Goal: Transaction & Acquisition: Purchase product/service

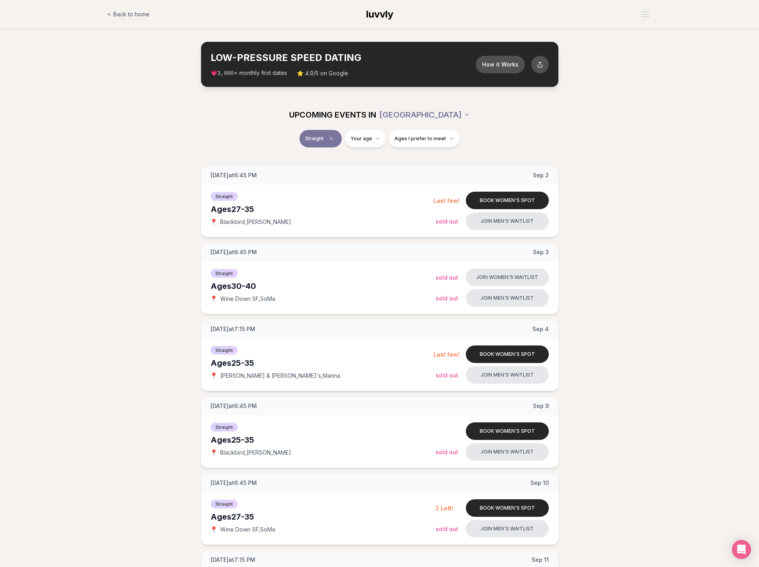
scroll to position [997, 0]
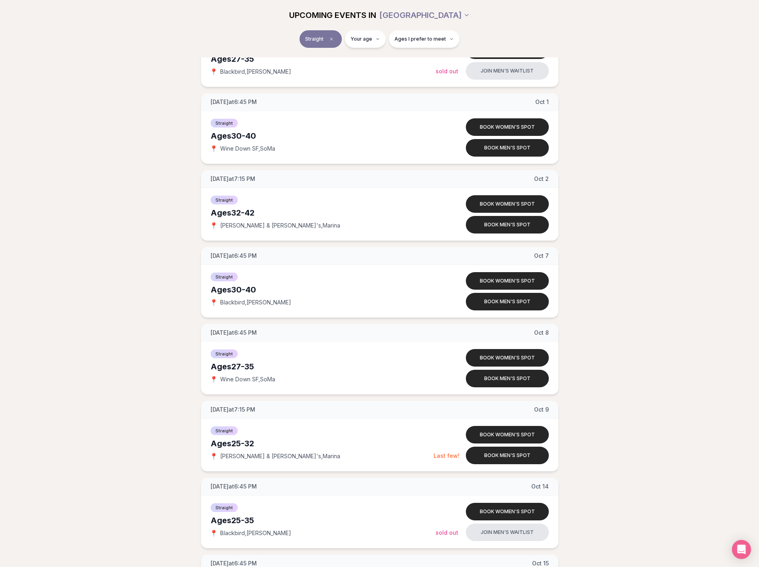
click at [151, 118] on div "[DATE] at 6:45 PM [DATE] Ages [DEMOGRAPHIC_DATA] Straight 📍 Blackbird , [PERSON…" at bounding box center [379, 90] width 733 height 1840
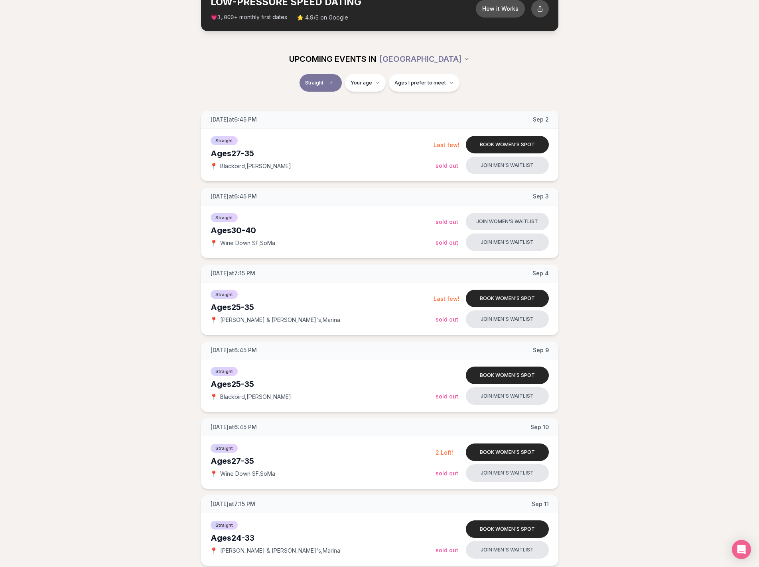
scroll to position [0, 0]
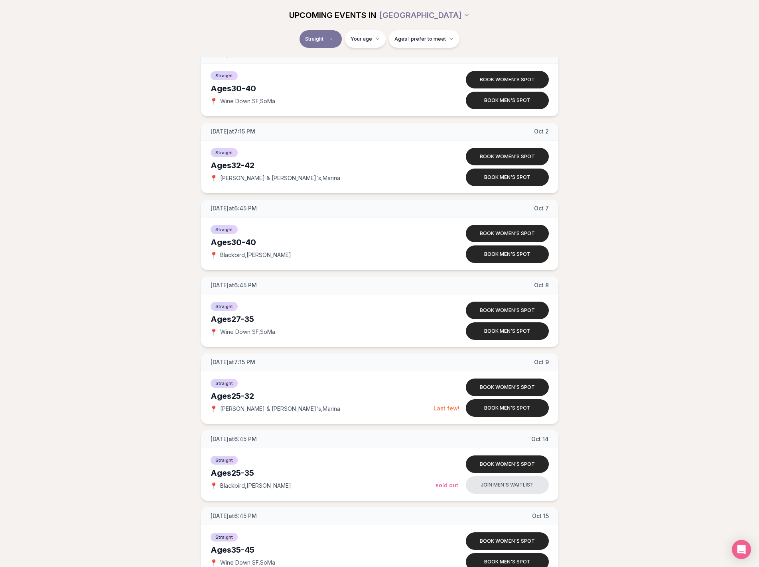
scroll to position [1076, 0]
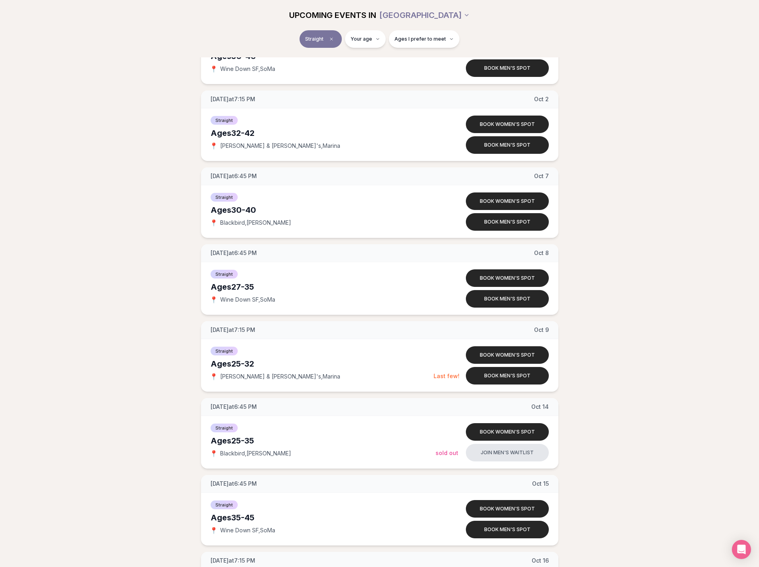
click at [124, 259] on div "[DATE] at 6:45 PM [DATE] Ages [DEMOGRAPHIC_DATA] Straight 📍 Blackbird , [PERSON…" at bounding box center [379, 10] width 733 height 1840
click at [98, 280] on div "[DATE] at 6:45 PM [DATE] Ages [DEMOGRAPHIC_DATA] Straight 📍 Blackbird , [PERSON…" at bounding box center [379, 10] width 733 height 1840
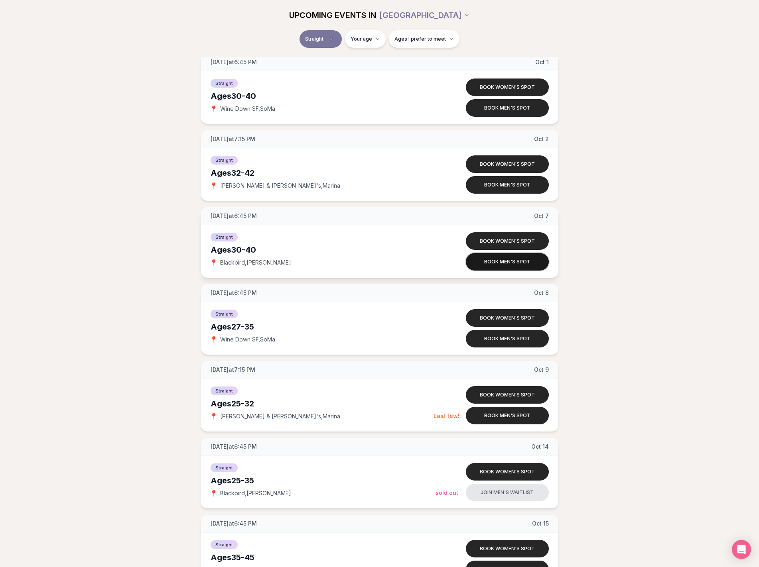
click at [523, 263] on button "Book men's spot" at bounding box center [507, 262] width 83 height 18
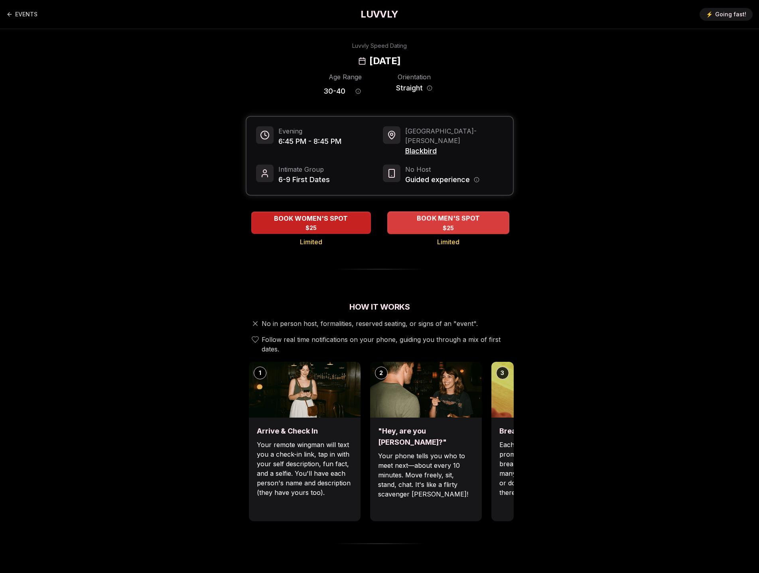
click at [462, 214] on span "BOOK MEN'S SPOT" at bounding box center [448, 219] width 66 height 10
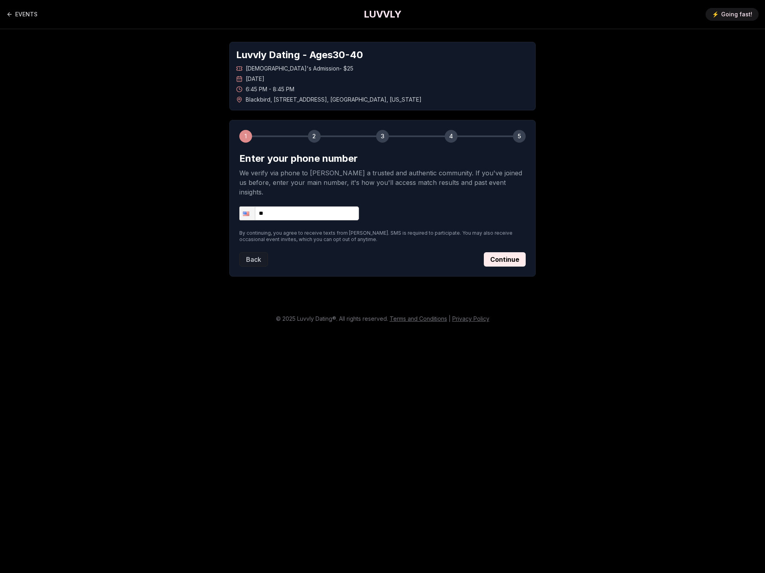
click at [307, 207] on input "**" at bounding box center [299, 214] width 120 height 14
type input "**********"
click at [502, 252] on button "Continue" at bounding box center [505, 259] width 42 height 14
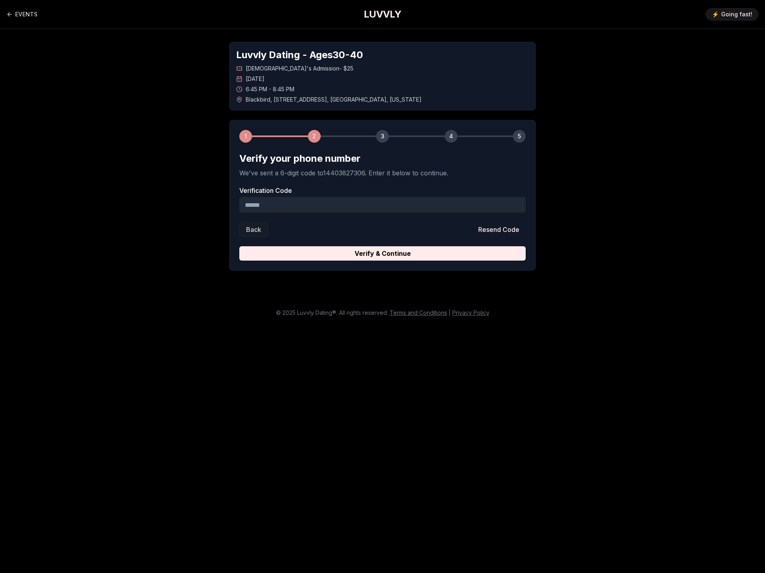
click at [284, 205] on input "Verification Code" at bounding box center [382, 205] width 286 height 16
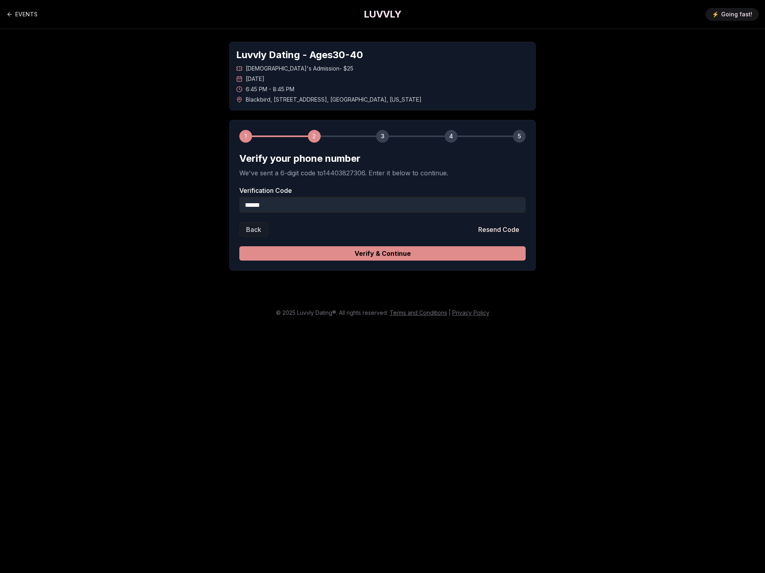
type input "******"
click at [374, 258] on button "Verify & Continue" at bounding box center [382, 253] width 286 height 14
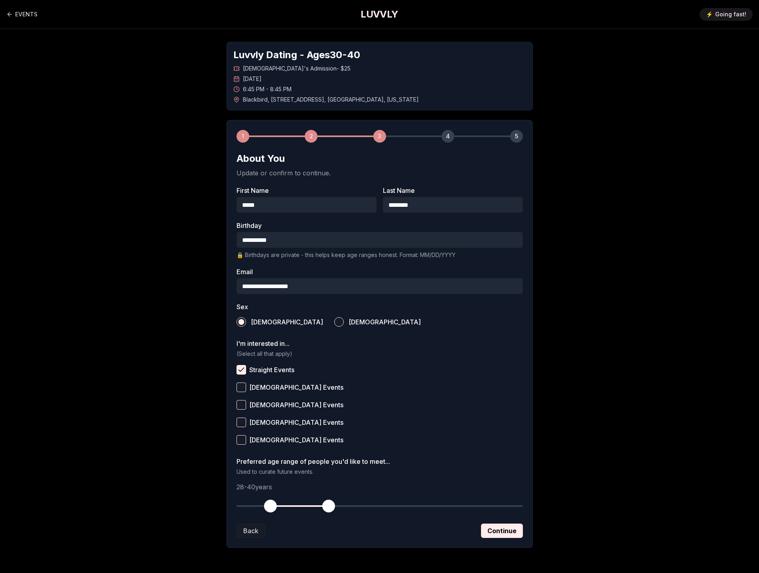
scroll to position [28, 0]
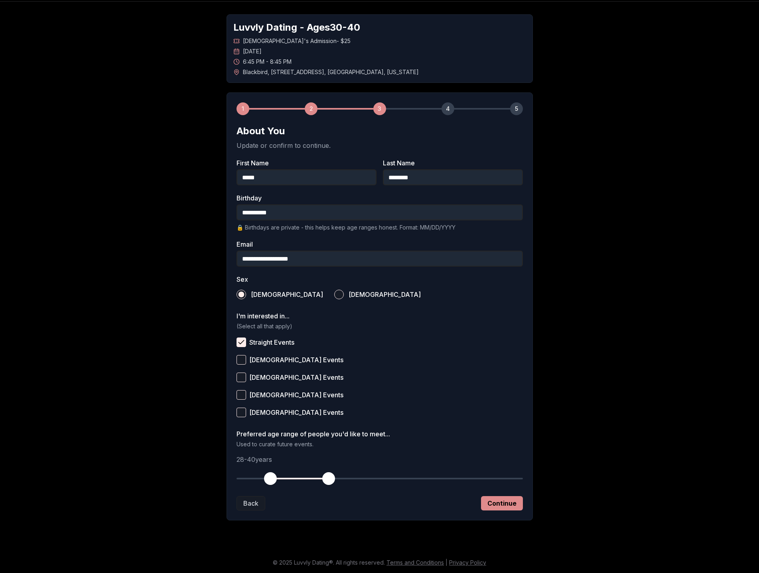
click at [503, 503] on button "Continue" at bounding box center [502, 503] width 42 height 14
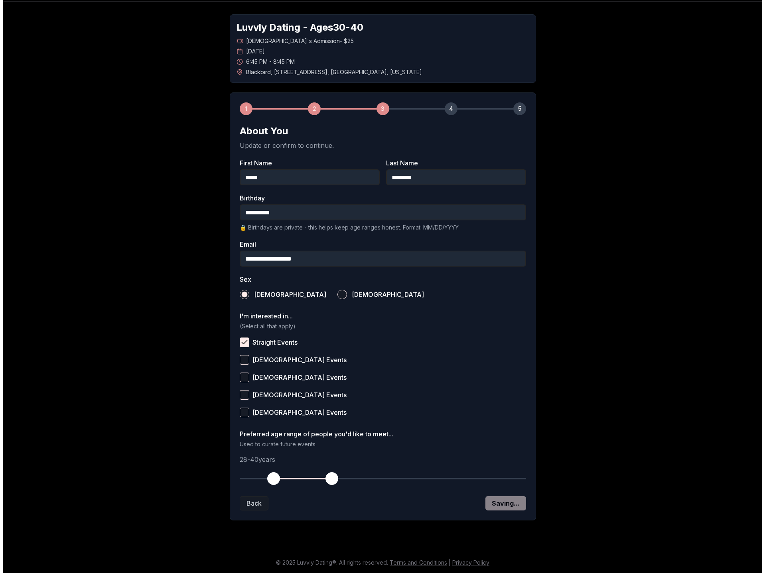
scroll to position [0, 0]
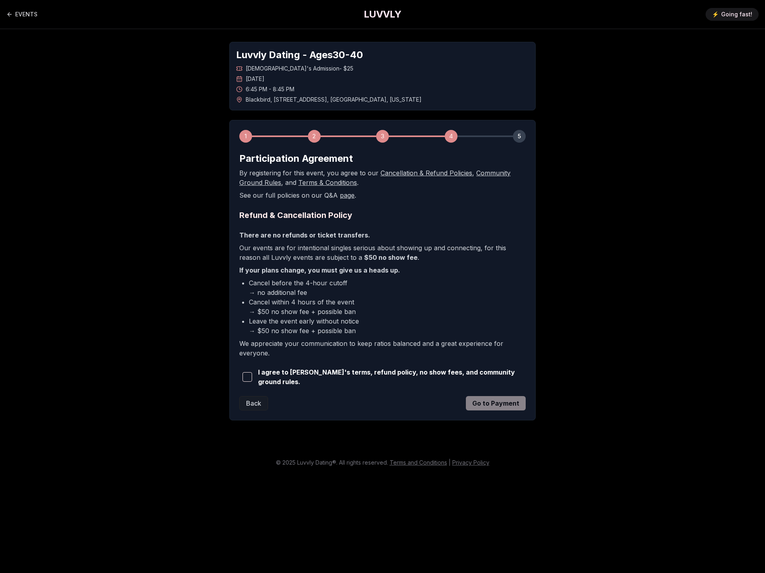
click at [248, 377] on span "button" at bounding box center [247, 377] width 10 height 10
click at [503, 406] on button "Go to Payment" at bounding box center [496, 403] width 60 height 14
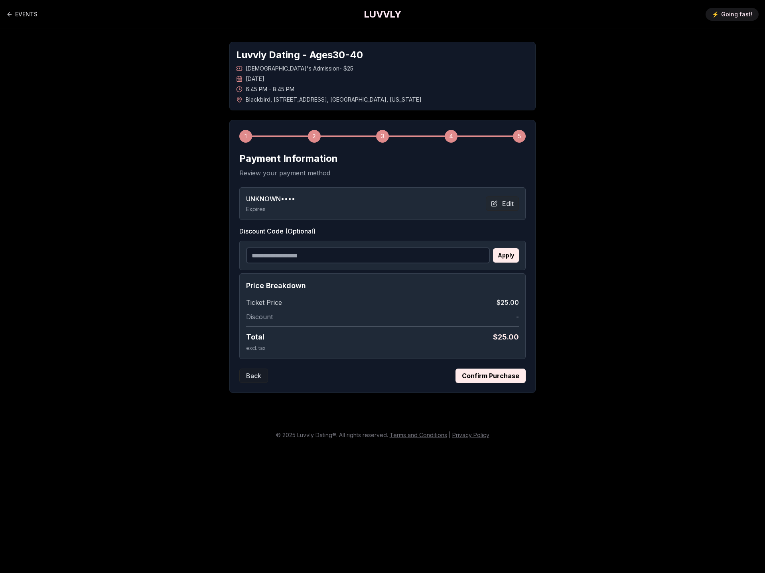
click at [501, 377] on button "Confirm Purchase" at bounding box center [490, 376] width 70 height 14
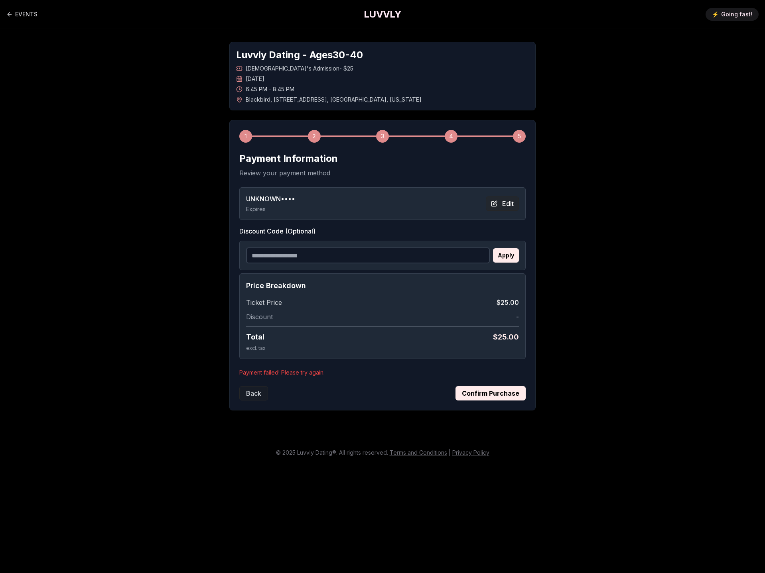
click at [506, 205] on button "Edit" at bounding box center [502, 204] width 33 height 14
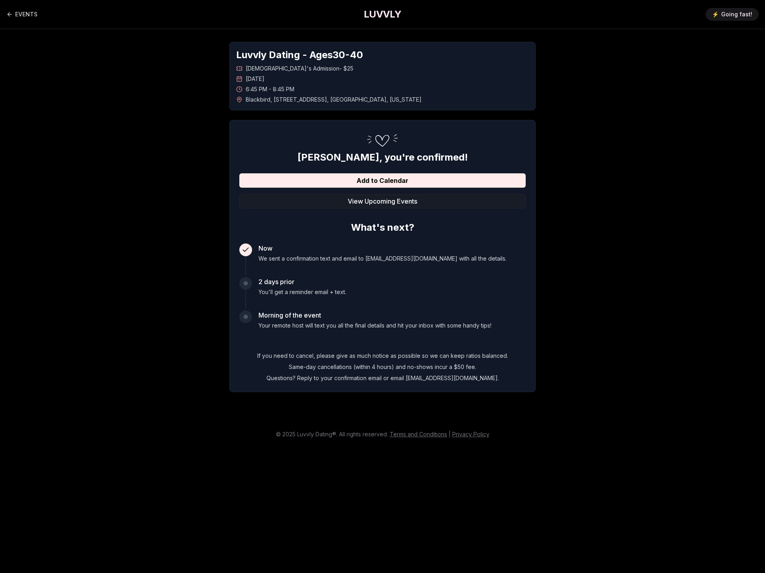
click at [663, 282] on main "EVENTS LUVVLY ⚡️ Going fast! Luvvly Dating - Ages 30 - 40 Straight Men's Admiss…" at bounding box center [382, 286] width 765 height 573
click at [130, 168] on div "Luvvly Dating - Ages 30 - 40 Straight Men's Admission - $25 Tuesday, October 7t…" at bounding box center [382, 217] width 558 height 376
click at [129, 167] on div "Luvvly Dating - Ages 30 - 40 Straight Men's Admission - $25 Tuesday, October 7t…" at bounding box center [382, 217] width 558 height 376
click at [116, 169] on div "Luvvly Dating - Ages 30 - 40 Straight Men's Admission - $25 Tuesday, October 7t…" at bounding box center [382, 217] width 558 height 376
click at [383, 201] on button "View Upcoming Events" at bounding box center [382, 201] width 286 height 14
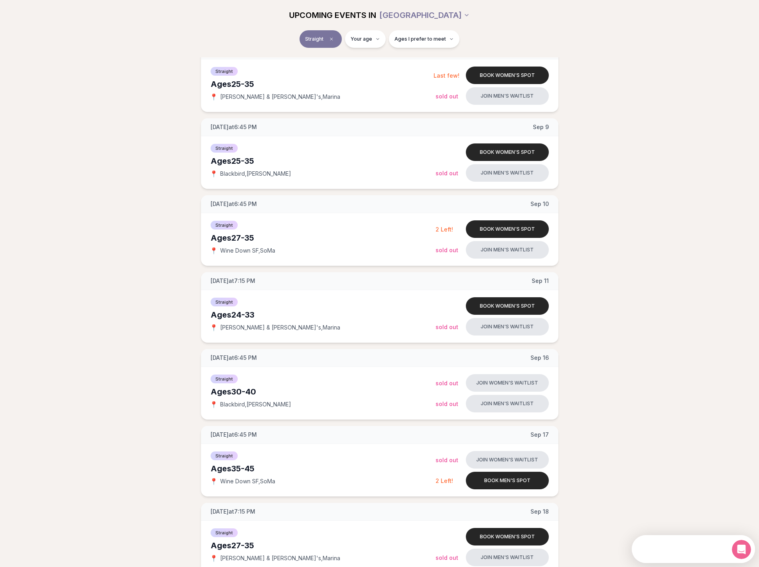
scroll to position [478, 0]
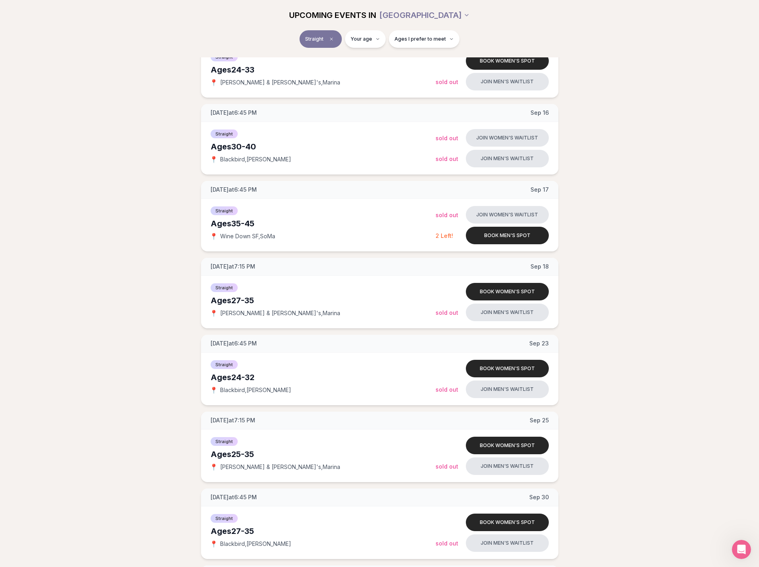
scroll to position [598, 0]
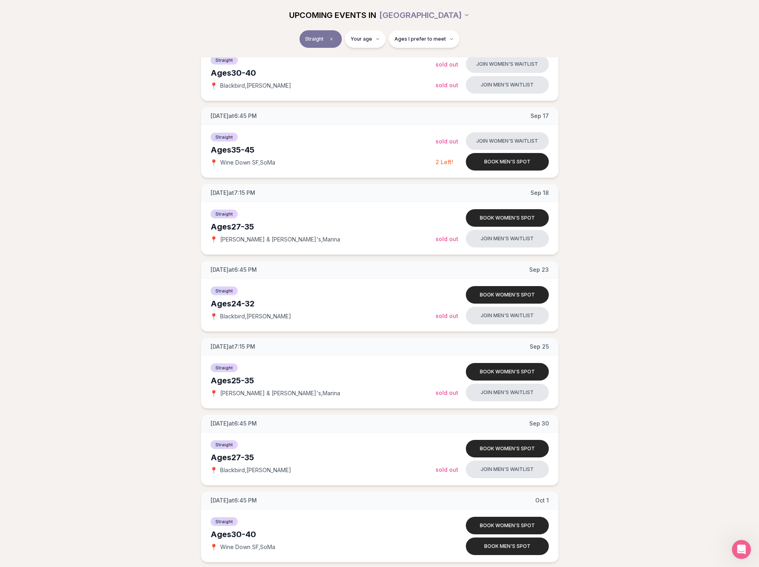
click at [640, 270] on div "Tuesday at 6:45 PM Sep 2 Ages 27-35 Straight 📍 Blackbird , Castro Book women's …" at bounding box center [379, 489] width 733 height 1840
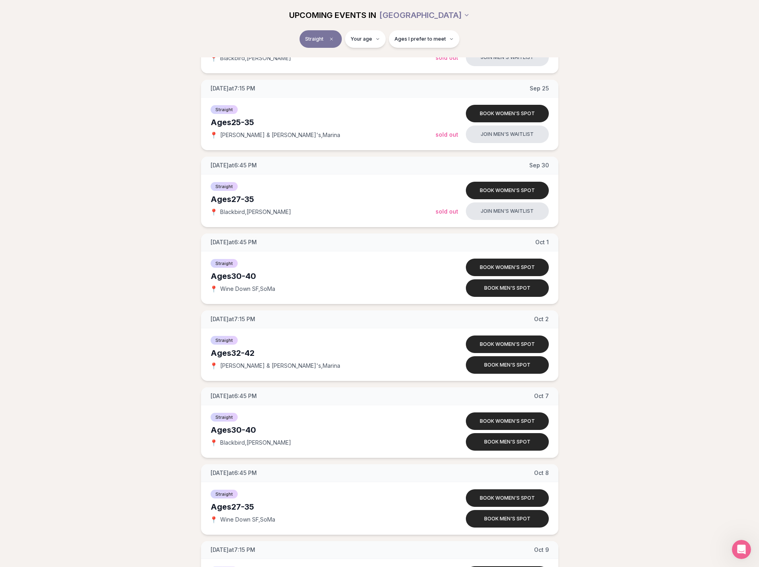
scroll to position [877, 0]
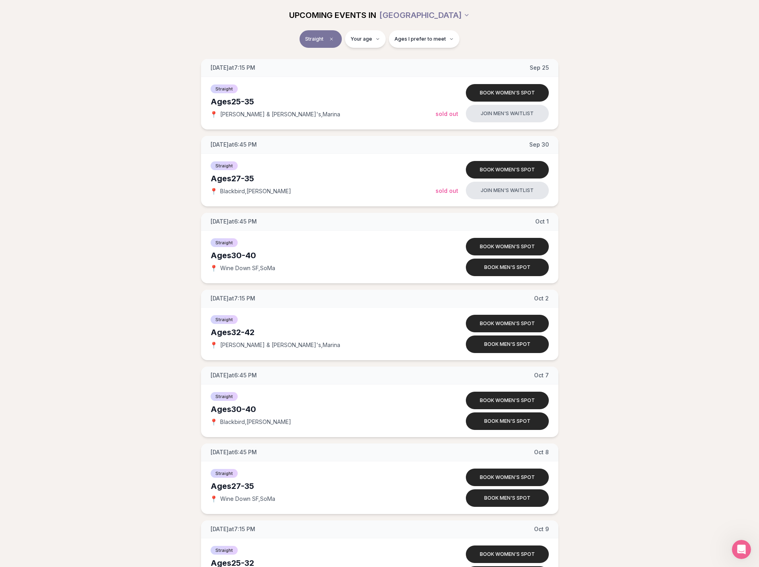
click at [644, 249] on div "Tuesday at 6:45 PM Sep 2 Ages 27-35 Straight 📍 Blackbird , Castro Book women's …" at bounding box center [379, 210] width 733 height 1840
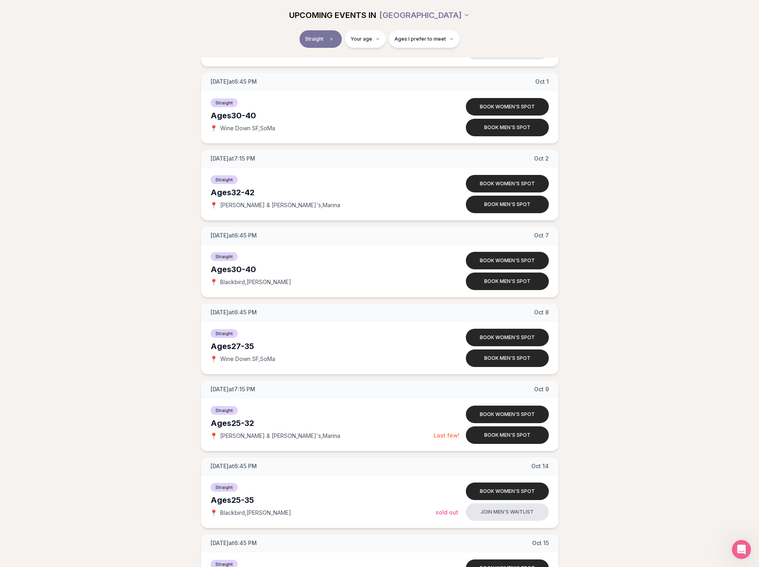
scroll to position [1036, 0]
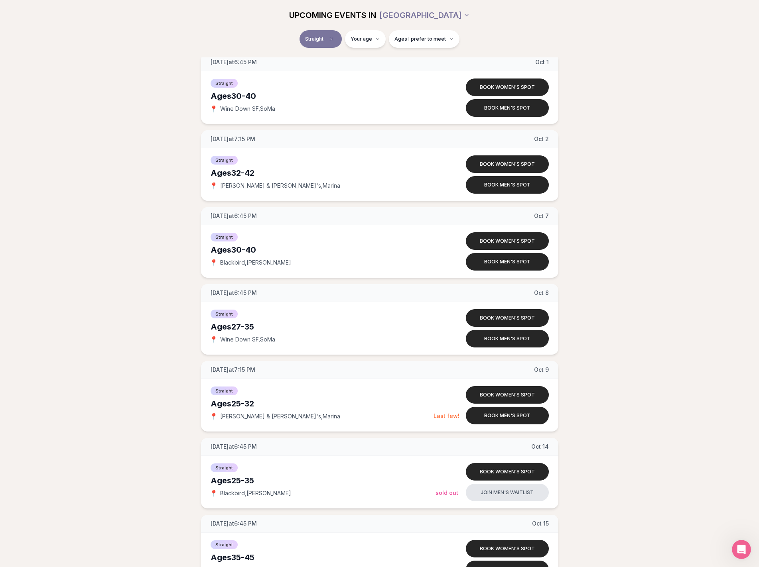
click at [644, 249] on div "Tuesday at 6:45 PM Sep 2 Ages 27-35 Straight 📍 Blackbird , Castro Book women's …" at bounding box center [379, 50] width 733 height 1840
click at [94, 206] on div "Tuesday at 6:45 PM Sep 2 Ages 27-35 Straight 📍 Blackbird , Castro Book women's …" at bounding box center [379, 50] width 733 height 1840
click at [509, 108] on button "Book men's spot" at bounding box center [507, 108] width 83 height 18
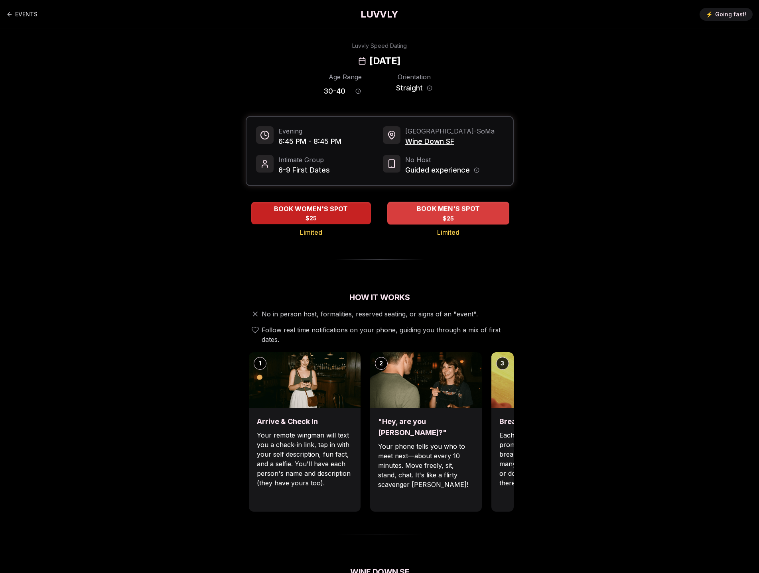
click at [457, 213] on span "BOOK MEN'S SPOT" at bounding box center [448, 209] width 66 height 10
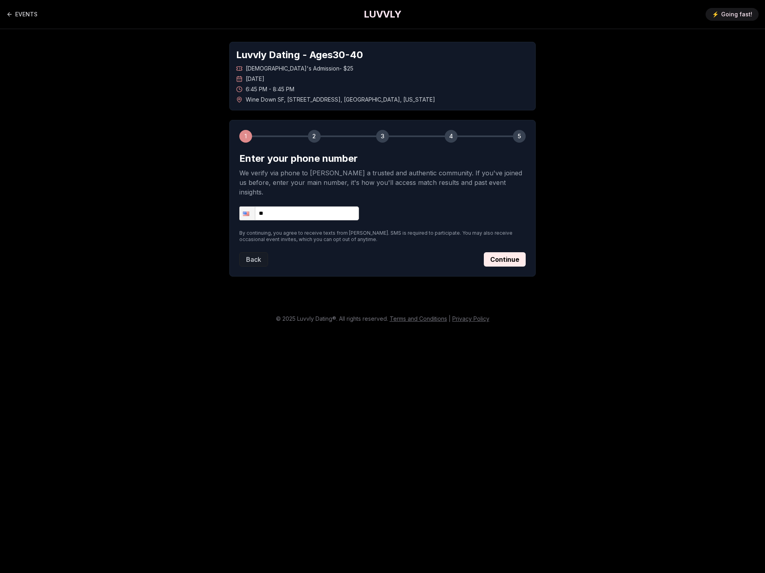
click at [307, 207] on input "**" at bounding box center [299, 214] width 120 height 14
type input "**********"
click at [517, 252] on button "Continue" at bounding box center [505, 259] width 42 height 14
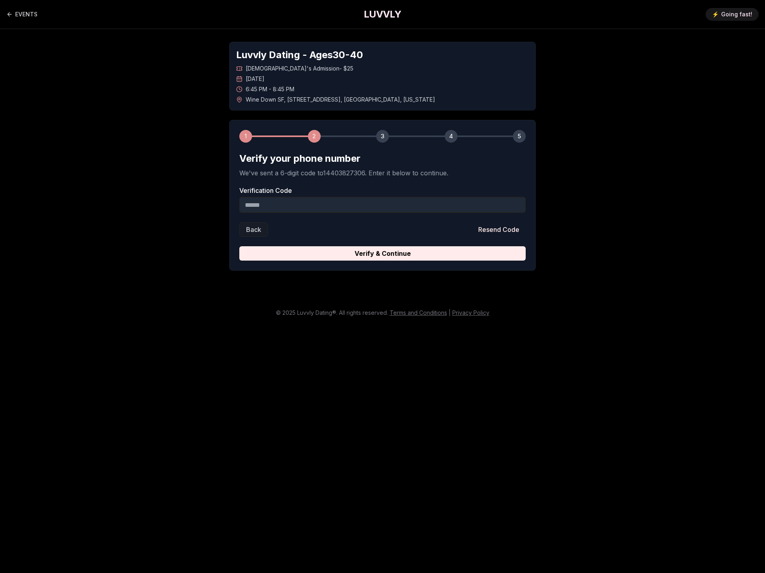
click at [292, 206] on input "Verification Code" at bounding box center [382, 205] width 286 height 16
type input "******"
click at [380, 263] on div "1 2 3 4 5 Verify your phone number We've sent a 6-digit code to 14403827306 . E…" at bounding box center [382, 195] width 306 height 151
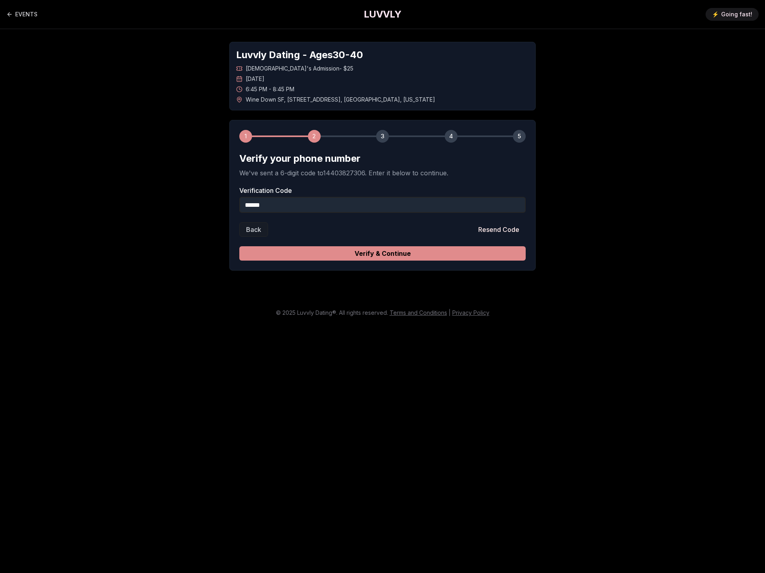
click at [380, 258] on button "Verify & Continue" at bounding box center [382, 253] width 286 height 14
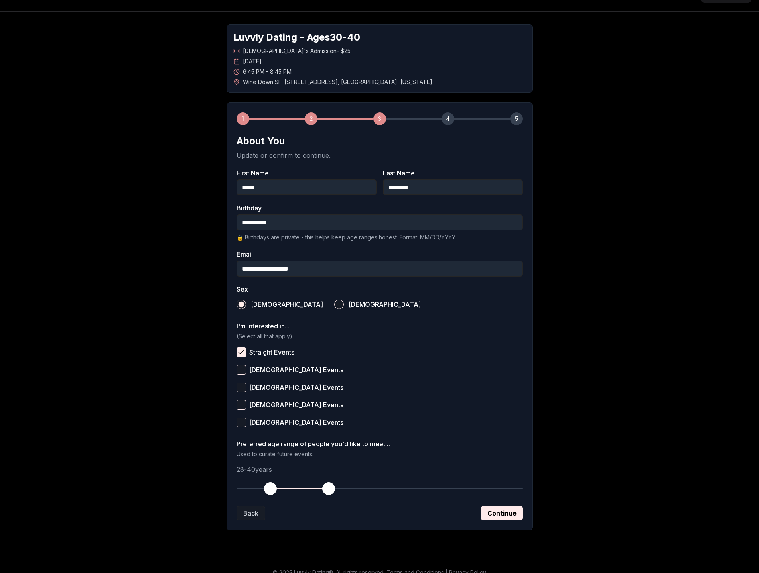
scroll to position [28, 0]
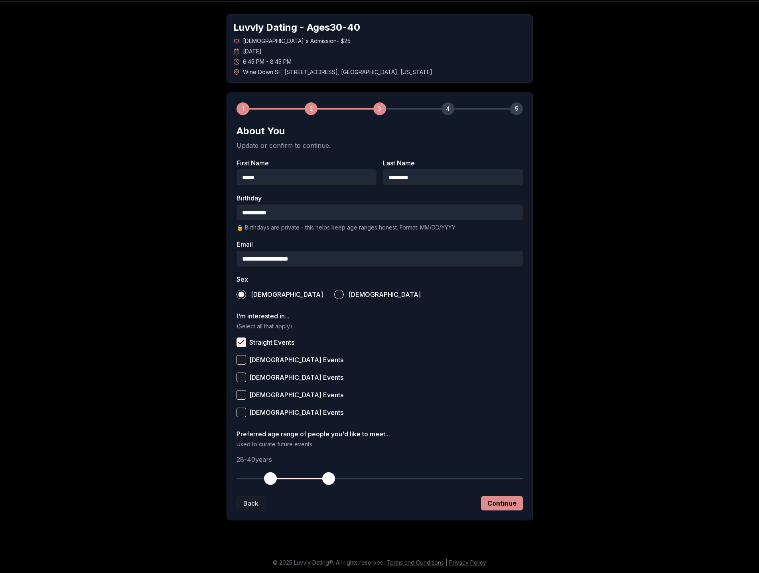
click at [502, 506] on button "Continue" at bounding box center [502, 503] width 42 height 14
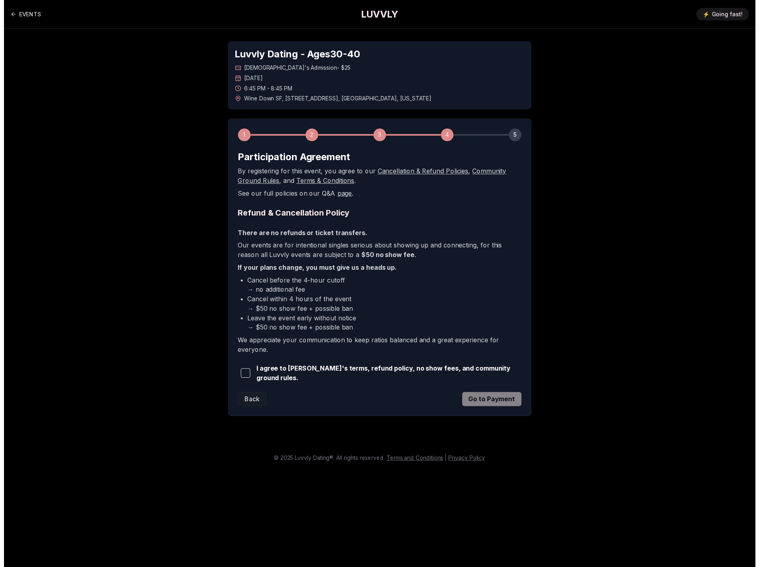
scroll to position [0, 0]
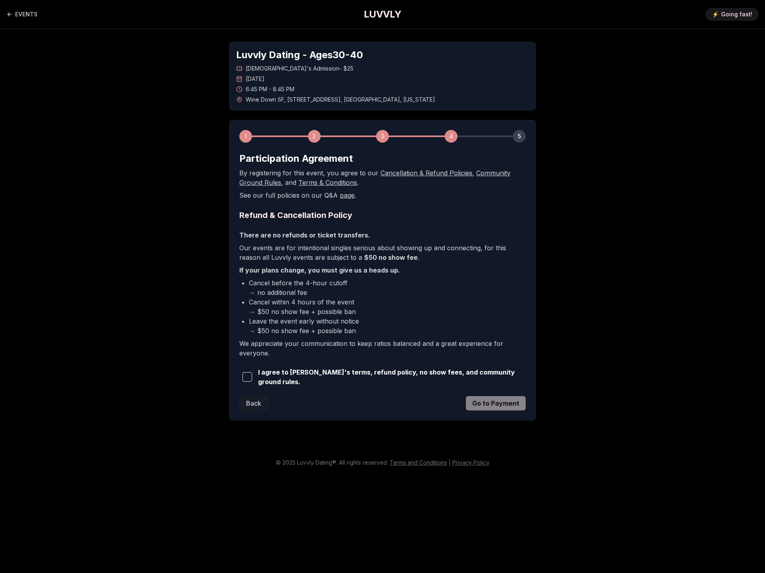
click at [240, 376] on button "button" at bounding box center [247, 377] width 16 height 18
click at [508, 404] on button "Go to Payment" at bounding box center [496, 403] width 60 height 14
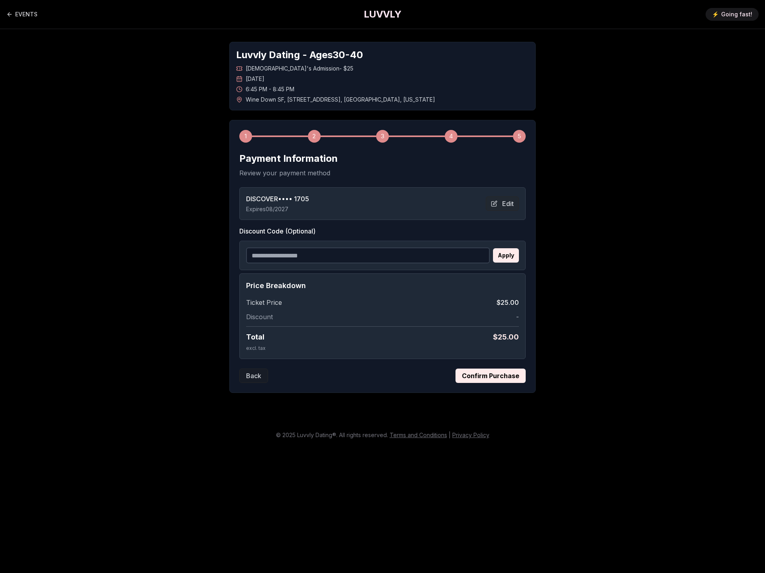
click at [507, 378] on button "Confirm Purchase" at bounding box center [490, 376] width 70 height 14
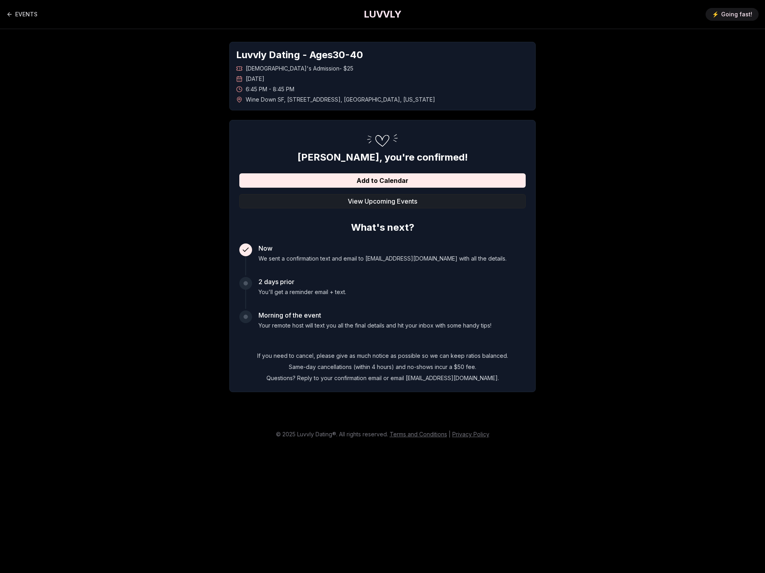
click at [380, 202] on button "View Upcoming Events" at bounding box center [382, 201] width 286 height 14
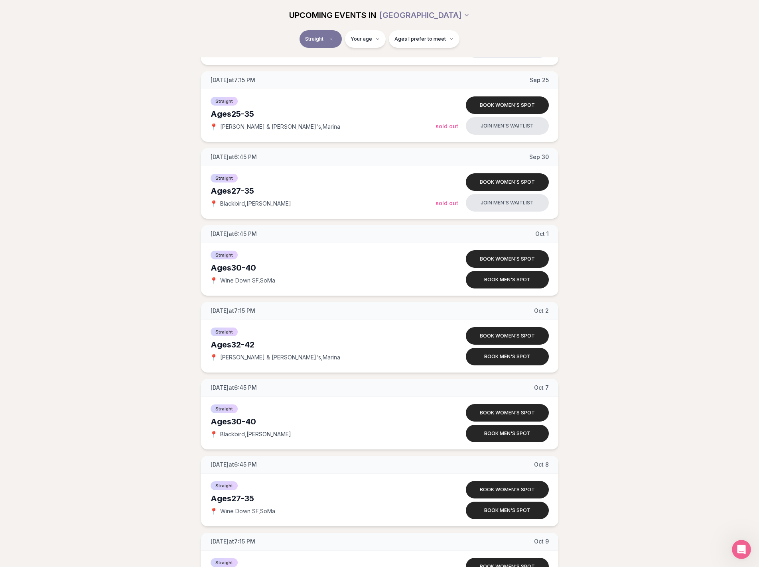
scroll to position [957, 0]
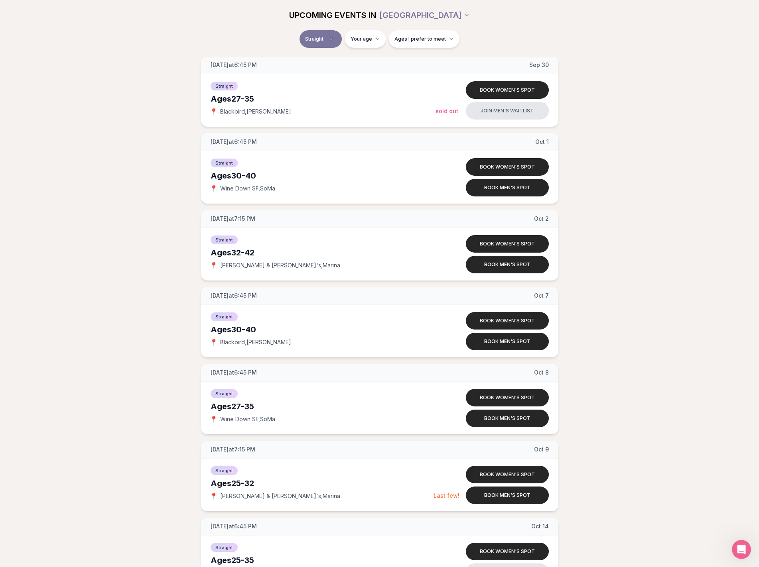
click at [132, 280] on div "Tuesday at 6:45 PM Sep 2 Ages 27-35 Straight 📍 Blackbird , Castro Book women's …" at bounding box center [379, 130] width 733 height 1840
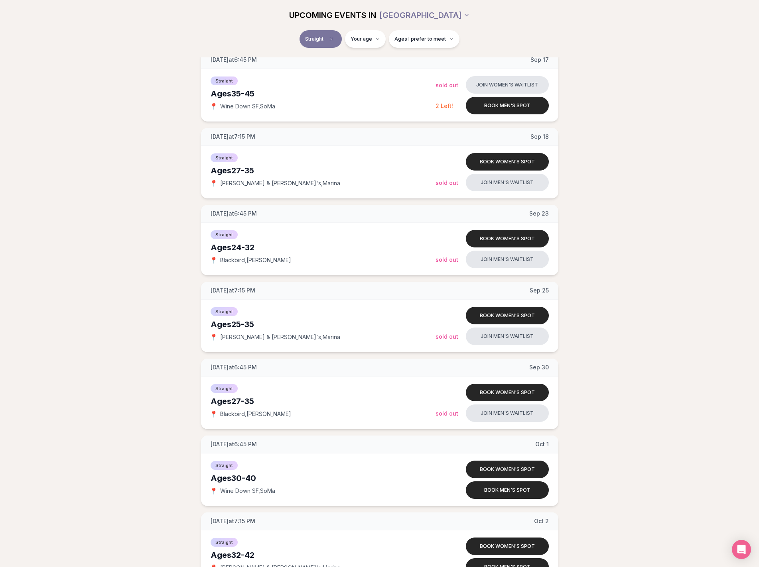
scroll to position [558, 0]
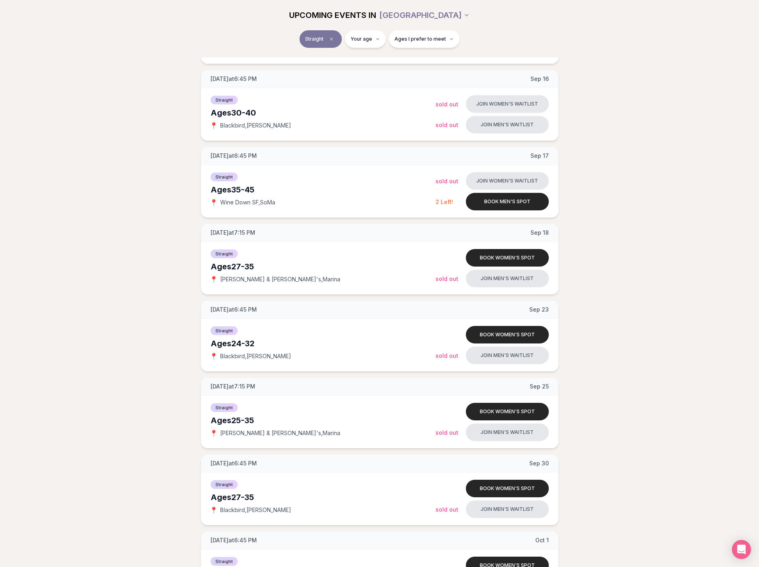
click at [138, 214] on div "[DATE] at 6:45 PM [DATE] Ages [DEMOGRAPHIC_DATA] Straight 📍 Blackbird , [PERSON…" at bounding box center [379, 529] width 733 height 1840
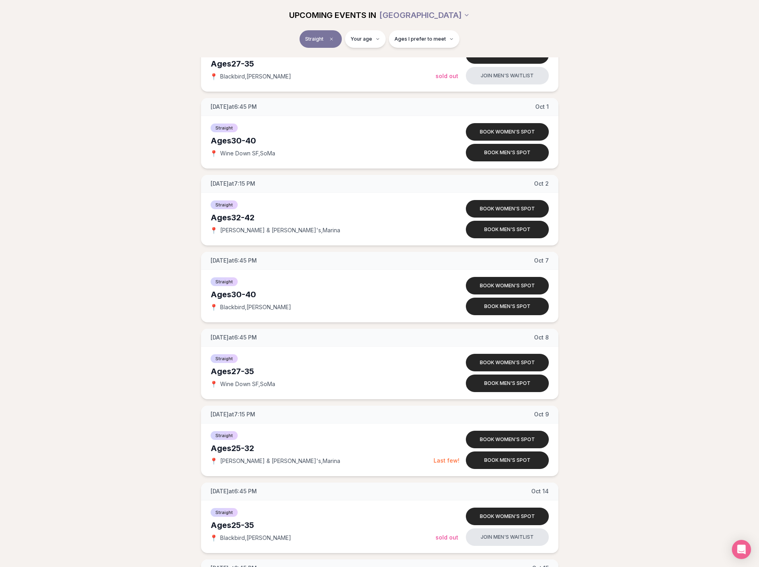
scroll to position [997, 0]
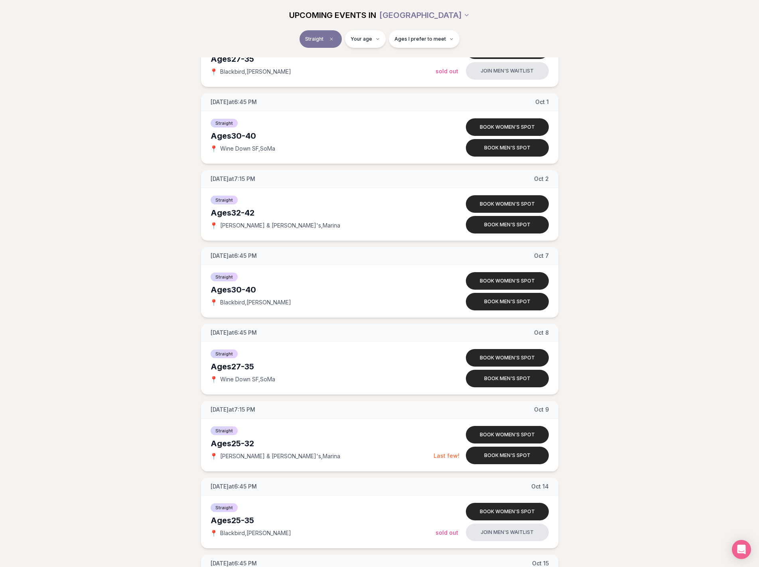
click at [125, 196] on div "[DATE] at 6:45 PM [DATE] Ages [DEMOGRAPHIC_DATA] Straight 📍 Blackbird , [PERSON…" at bounding box center [379, 90] width 733 height 1840
click at [125, 196] on div "Tuesday at 6:45 PM Sep 2 Ages 27-35 Straight 📍 Blackbird , Castro Book women's …" at bounding box center [379, 90] width 733 height 1840
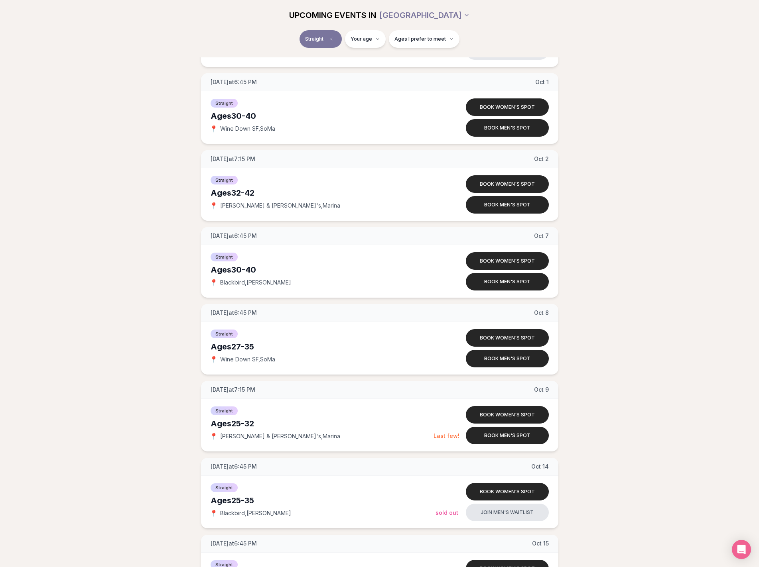
scroll to position [1036, 0]
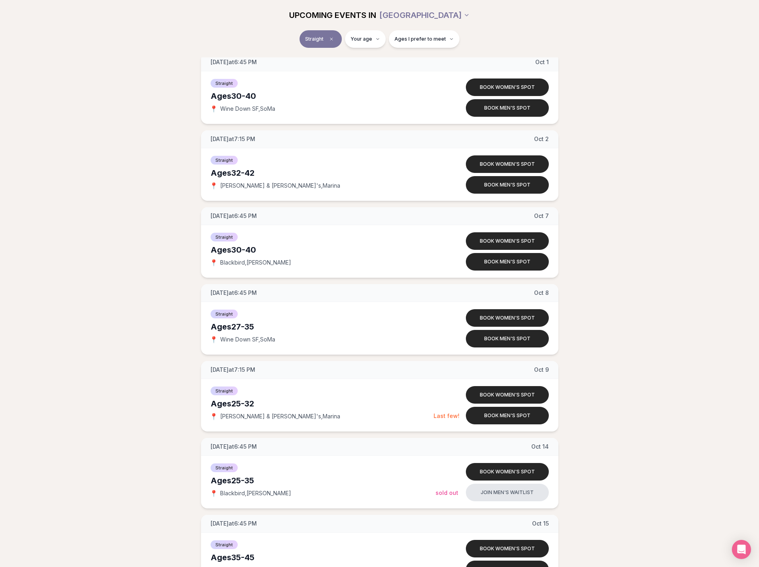
click at [125, 196] on div "Tuesday at 6:45 PM Sep 2 Ages 27-35 Straight 📍 Blackbird , Castro Book women's …" at bounding box center [379, 50] width 733 height 1840
click at [72, 182] on div "Tuesday at 6:45 PM Sep 2 Ages 27-35 Straight 📍 Blackbird , Castro Book women's …" at bounding box center [379, 50] width 733 height 1840
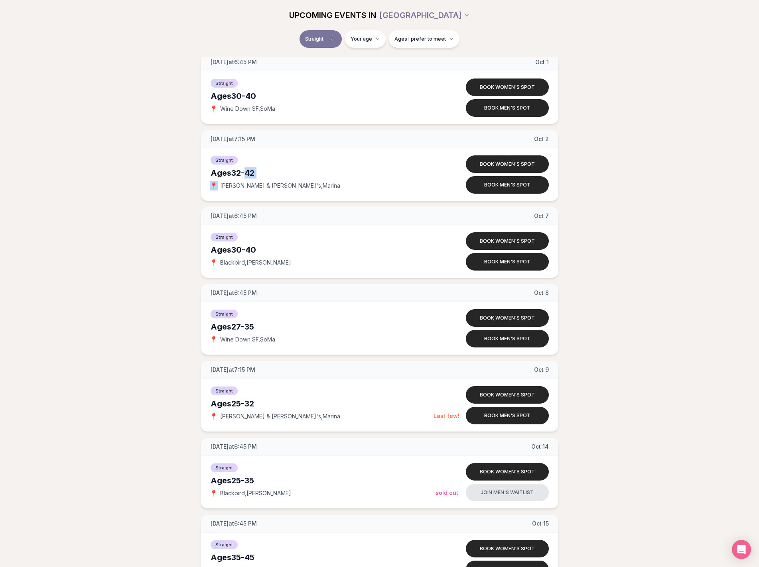
click at [72, 182] on div "Tuesday at 6:45 PM Sep 2 Ages 27-35 Straight 📍 Blackbird , Castro Book women's …" at bounding box center [379, 50] width 733 height 1840
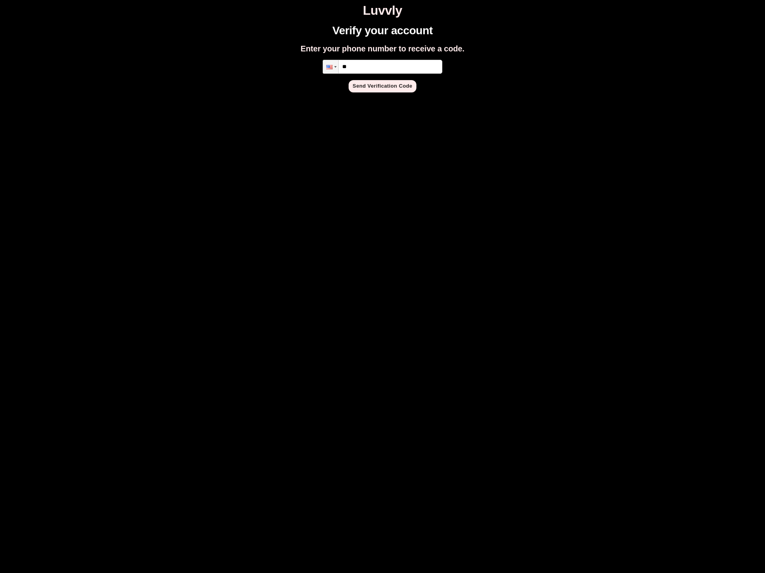
click at [389, 62] on input "**" at bounding box center [383, 67] width 120 height 14
type input "**********"
click at [374, 84] on button "Send Verification Code" at bounding box center [382, 86] width 68 height 12
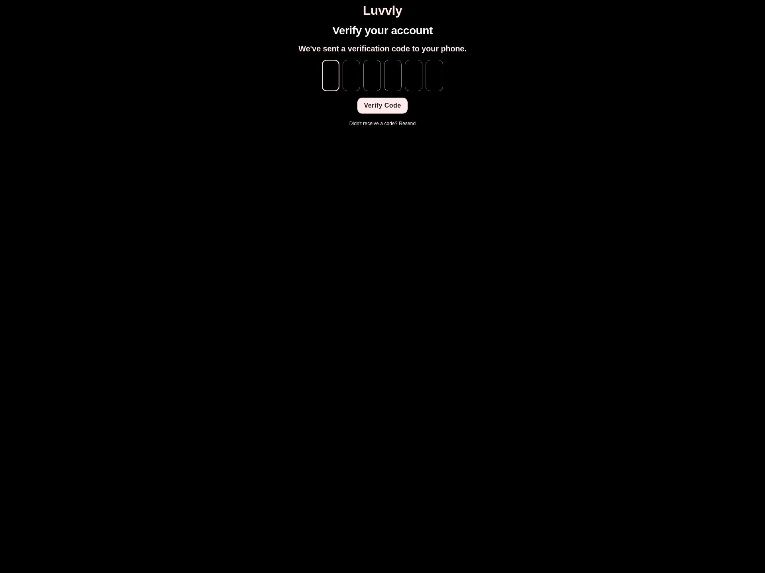
type input "*"
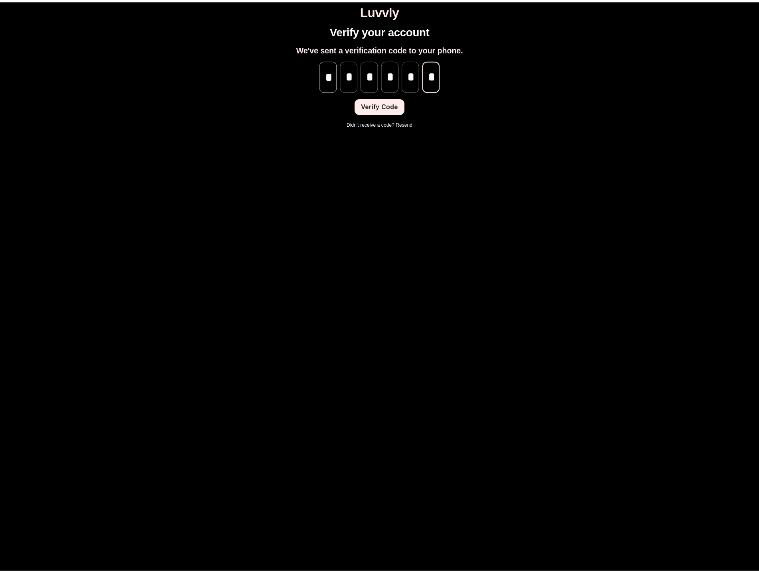
scroll to position [0, 0]
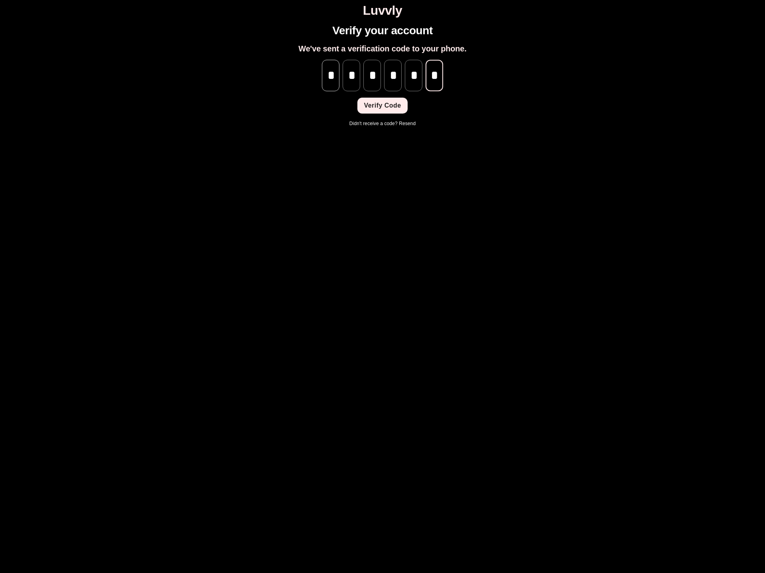
type input "*"
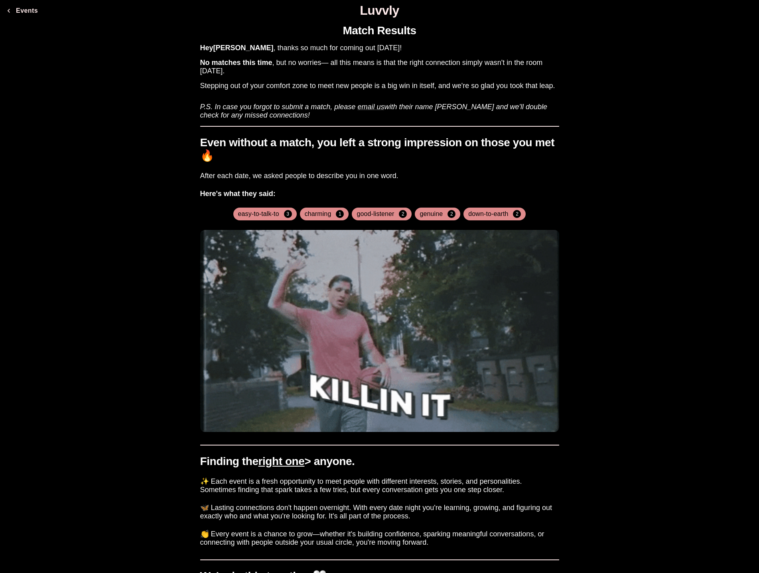
click at [142, 124] on div "Match Results Hey [PERSON_NAME] , thanks so much for coming out [DATE]! No matc…" at bounding box center [379, 388] width 752 height 740
